Goal: Information Seeking & Learning: Find specific fact

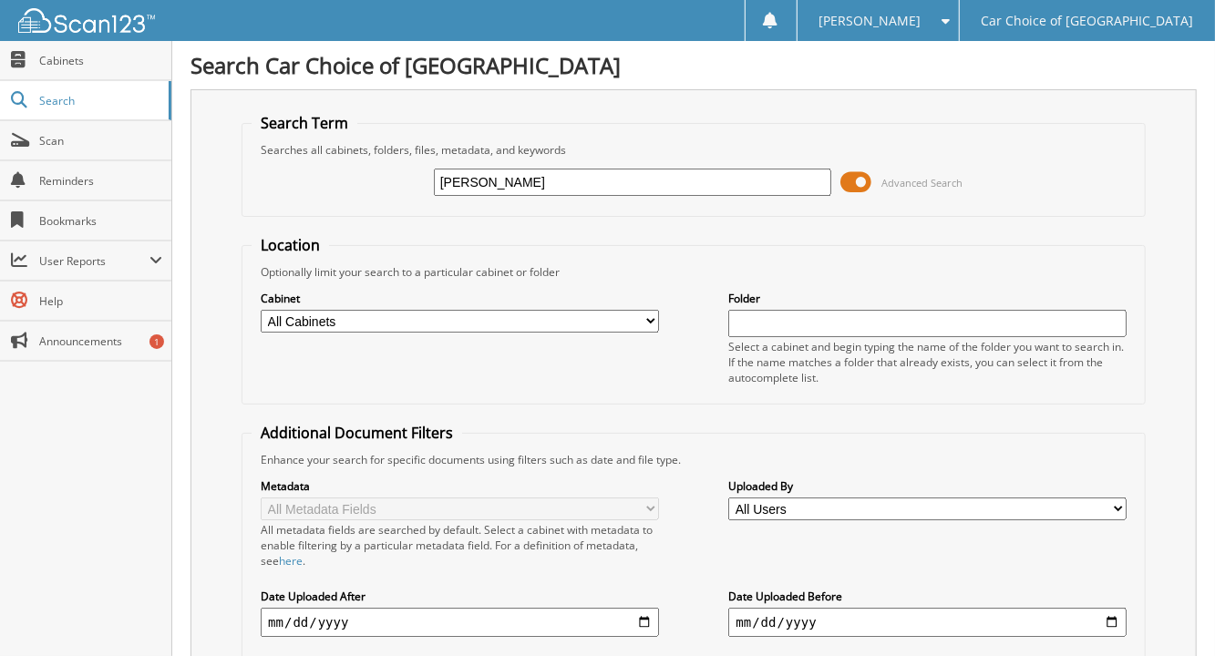
type input "[PERSON_NAME]"
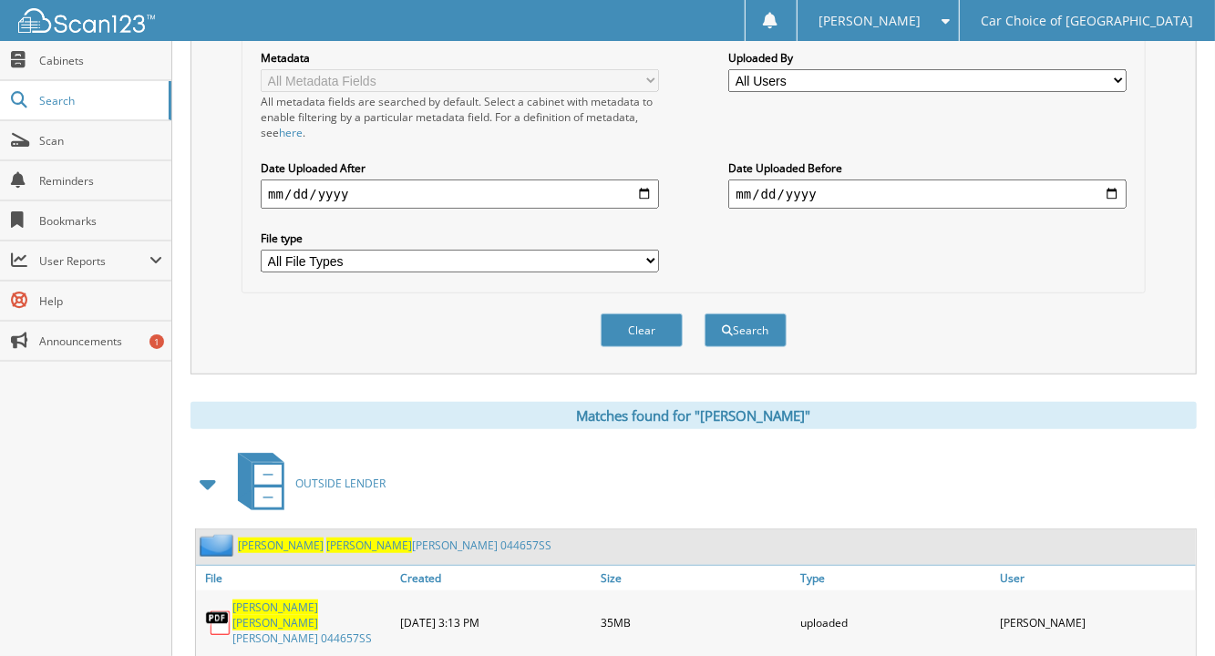
scroll to position [473, 0]
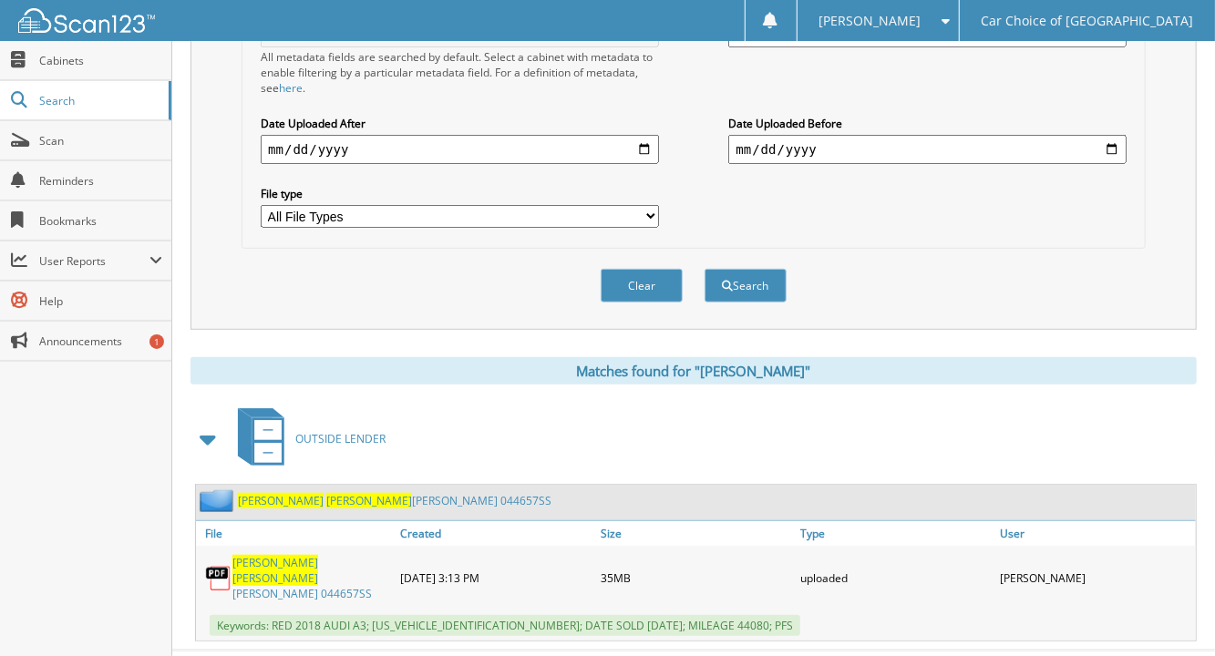
click at [355, 493] on link "[PERSON_NAME] [PERSON_NAME] 044657SS" at bounding box center [394, 500] width 313 height 15
